Goal: Find specific page/section: Find specific page/section

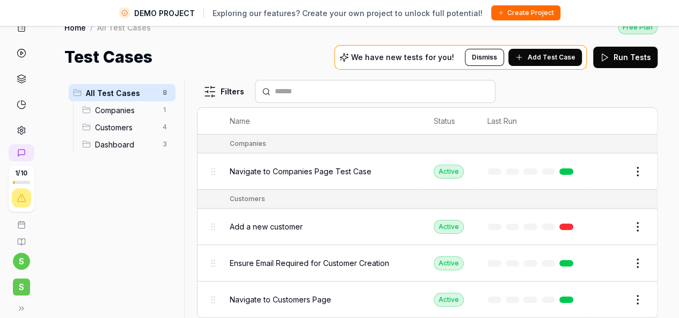
scroll to position [25, 0]
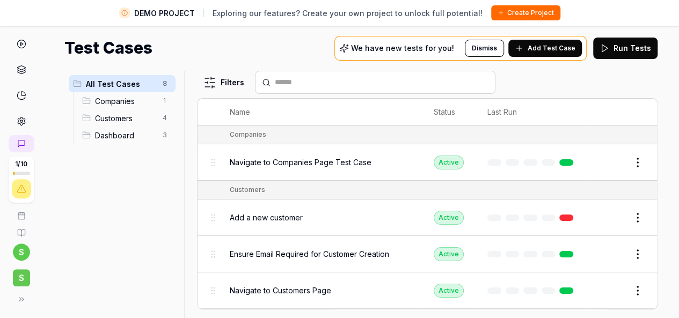
click at [13, 274] on span "S" at bounding box center [21, 277] width 17 height 17
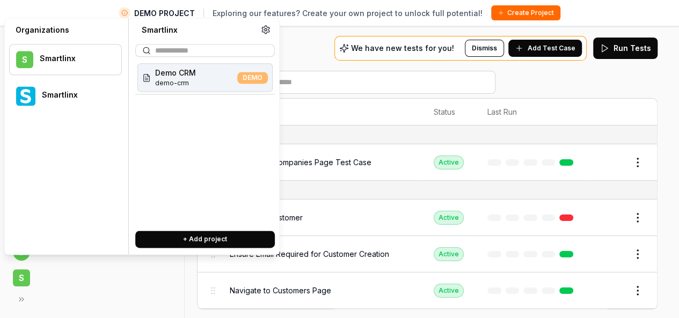
click at [68, 91] on div "Smartlinx" at bounding box center [74, 96] width 65 height 10
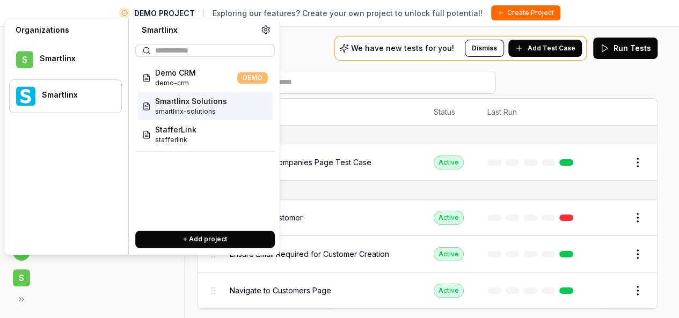
click at [230, 107] on div "Smartlinx Solutions smartlinx-solutions" at bounding box center [204, 106] width 135 height 28
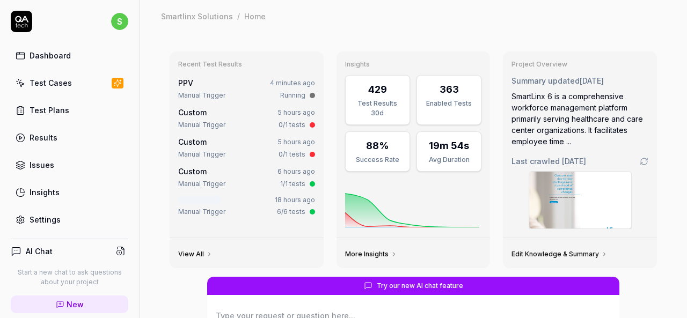
click at [61, 75] on link "Test Cases" at bounding box center [70, 82] width 118 height 21
type textarea "*"
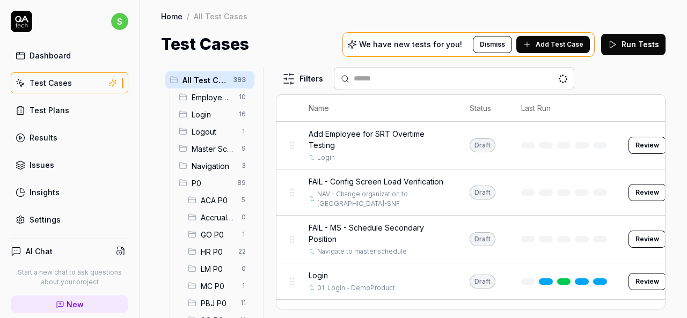
click at [217, 249] on span "HR P0" at bounding box center [216, 251] width 31 height 11
